Goal: Find specific page/section: Find specific page/section

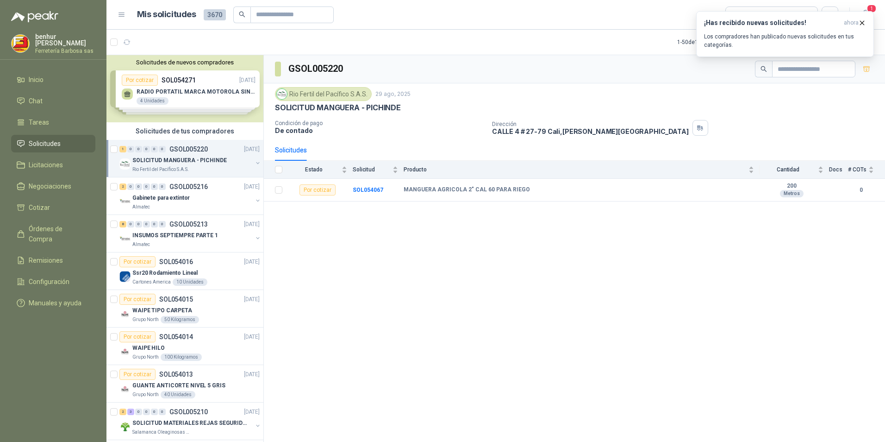
click at [180, 163] on p "SOLICITUD MANGUERA - PICHINDE" at bounding box center [179, 160] width 94 height 9
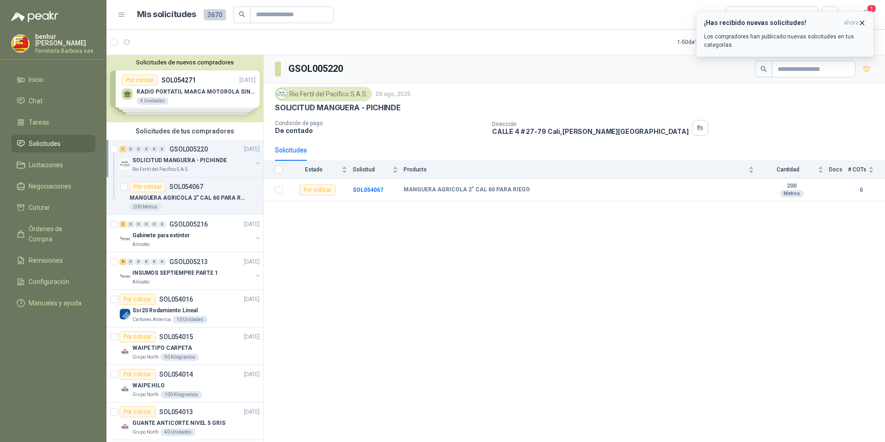
click at [861, 21] on icon "button" at bounding box center [862, 23] width 8 height 8
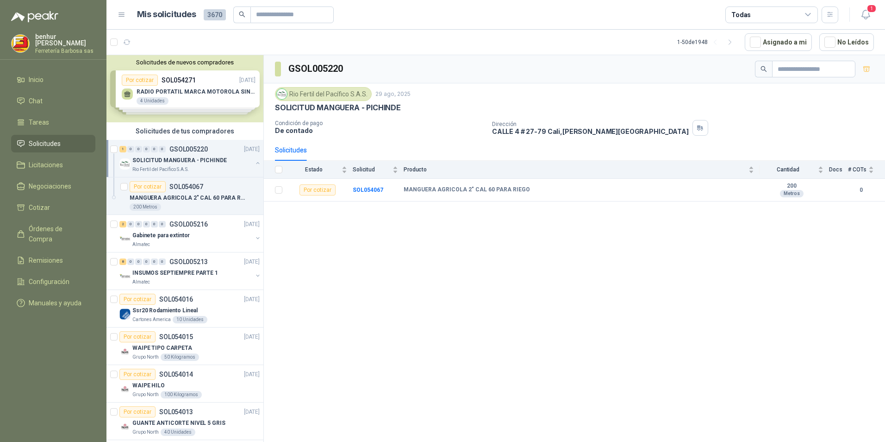
click at [809, 14] on icon at bounding box center [808, 14] width 5 height 2
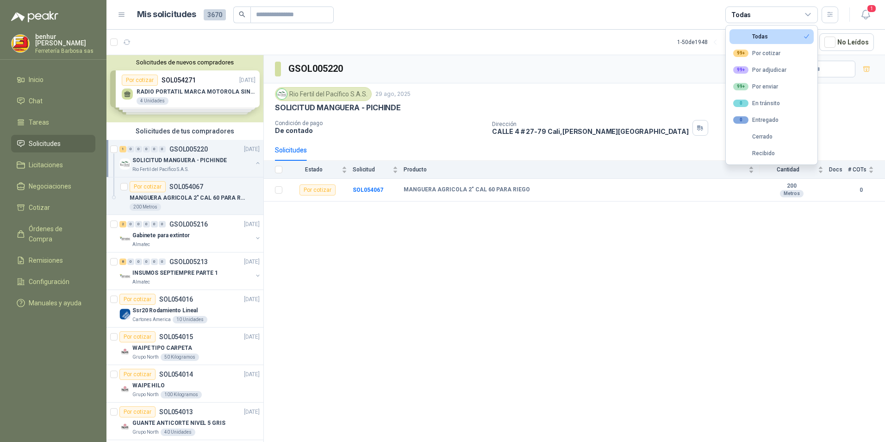
click at [781, 37] on button "Todas" at bounding box center [772, 36] width 84 height 15
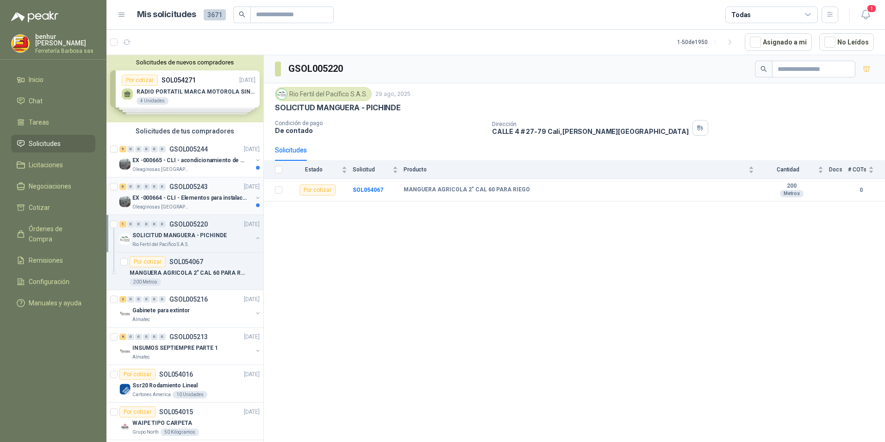
click at [185, 191] on div "6 0 0 0 0 0 GSOL005243 [DATE]" at bounding box center [190, 186] width 142 height 11
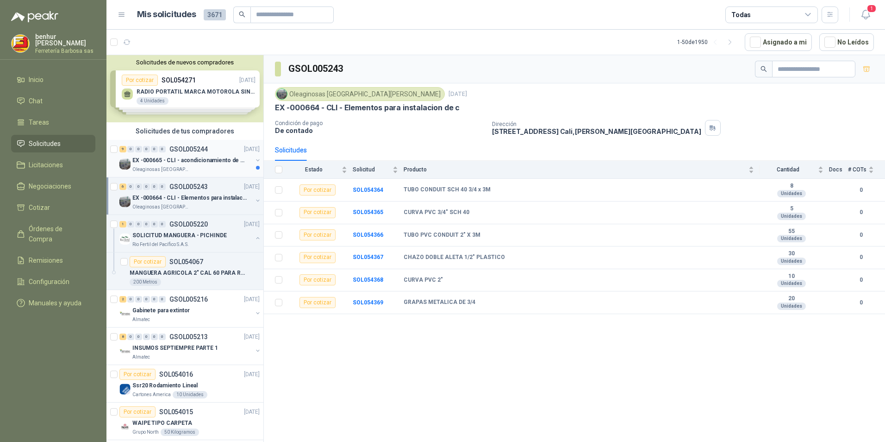
click at [198, 157] on p "EX -000665 - CLI - acondicionamiento de caja para" at bounding box center [189, 160] width 115 height 9
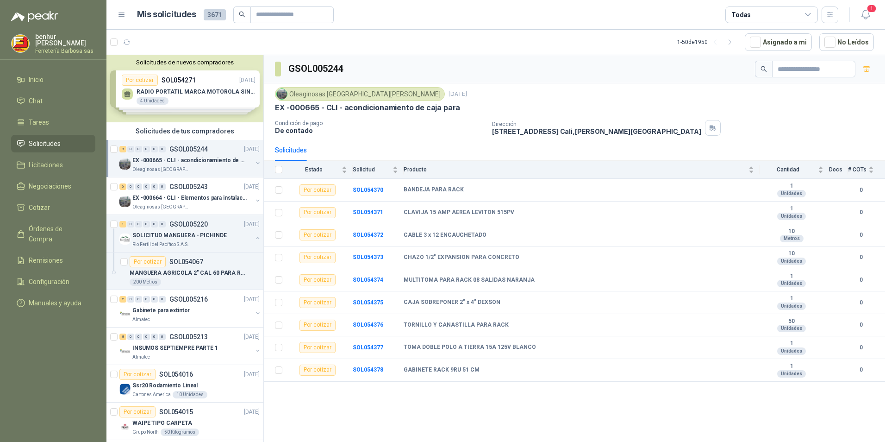
click at [197, 156] on p "EX -000665 - CLI - acondicionamiento de caja para" at bounding box center [189, 160] width 115 height 9
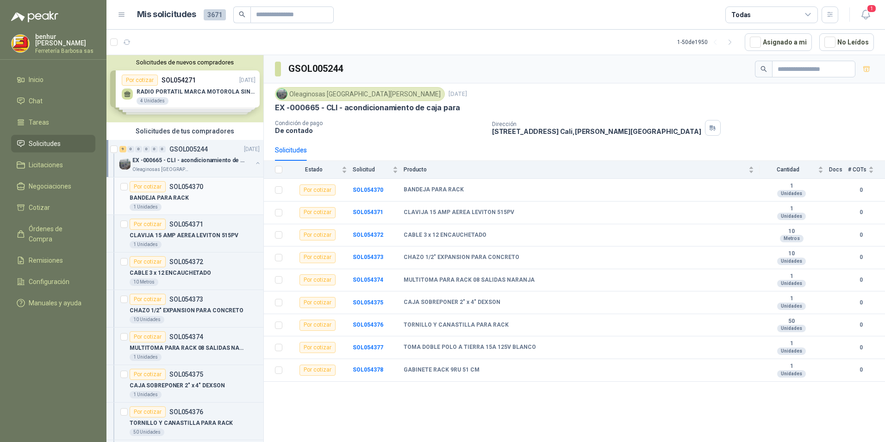
click at [197, 186] on p "SOL054370" at bounding box center [186, 186] width 34 height 6
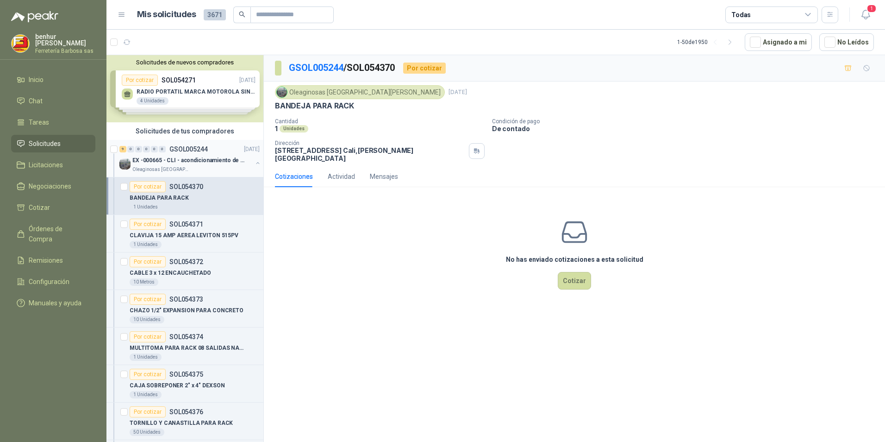
click at [202, 151] on p "GSOL005244" at bounding box center [188, 149] width 38 height 6
